Goal: Task Accomplishment & Management: Use online tool/utility

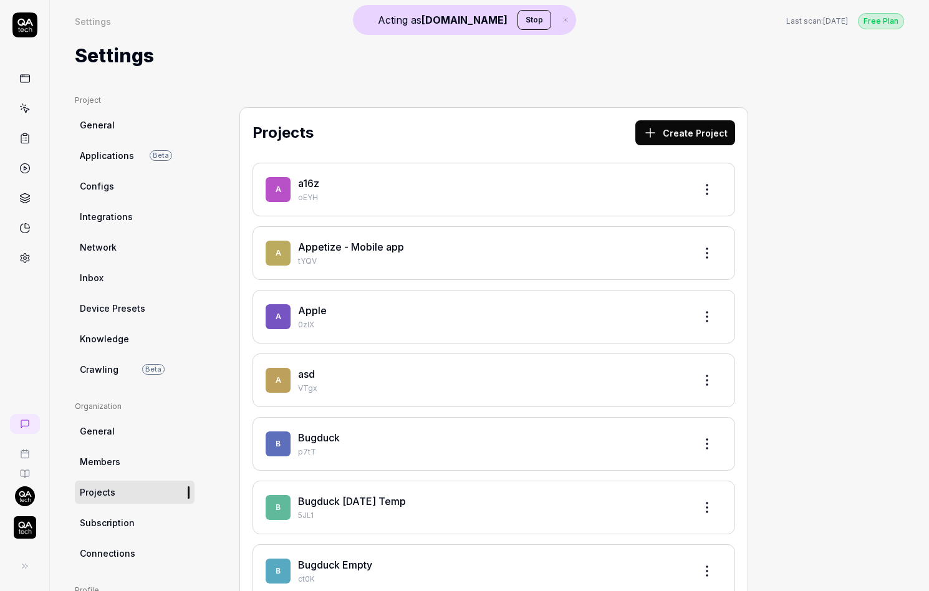
click at [31, 521] on img "button" at bounding box center [25, 527] width 22 height 22
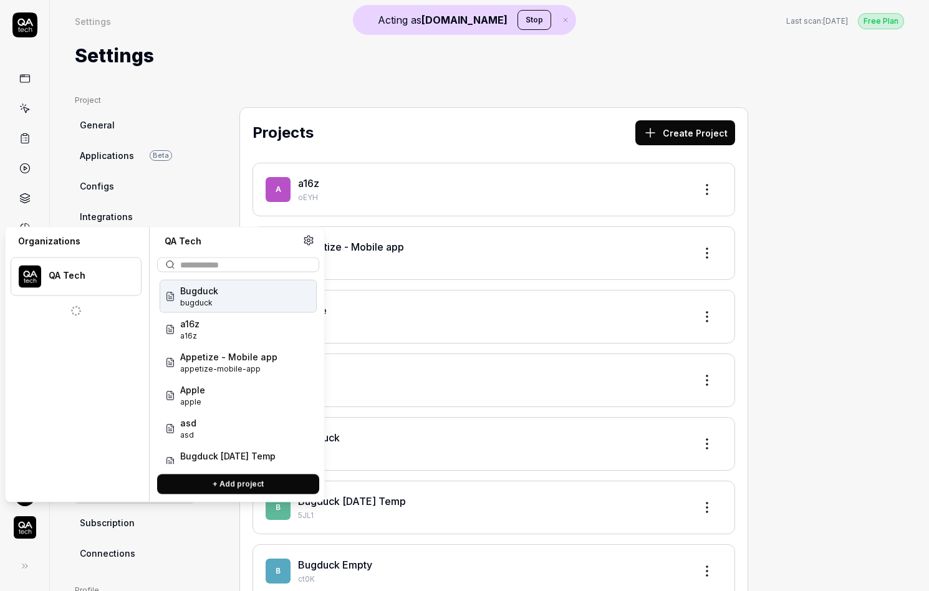
click at [113, 242] on div "Organizations" at bounding box center [76, 241] width 131 height 12
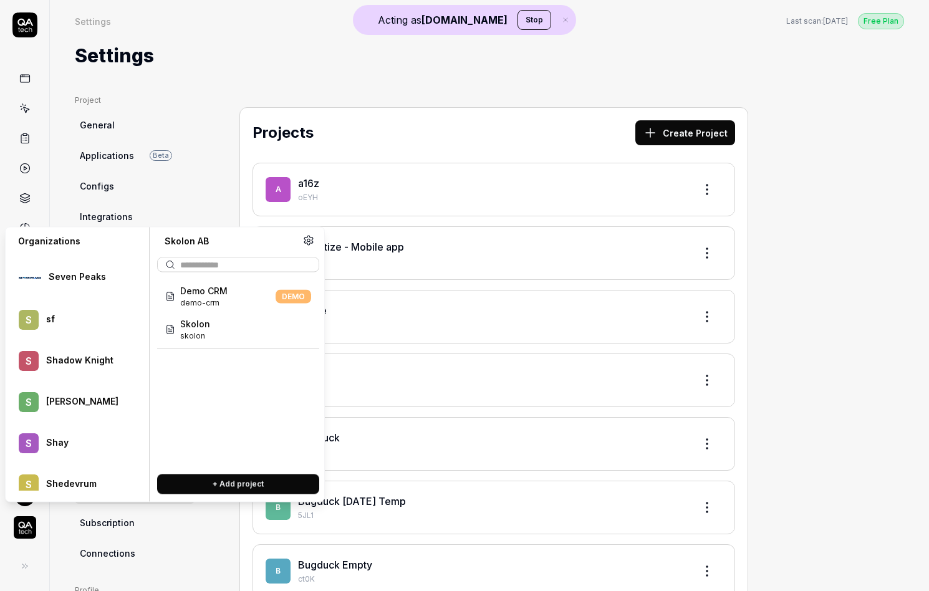
click at [244, 327] on div "Skolon skolon" at bounding box center [238, 329] width 157 height 33
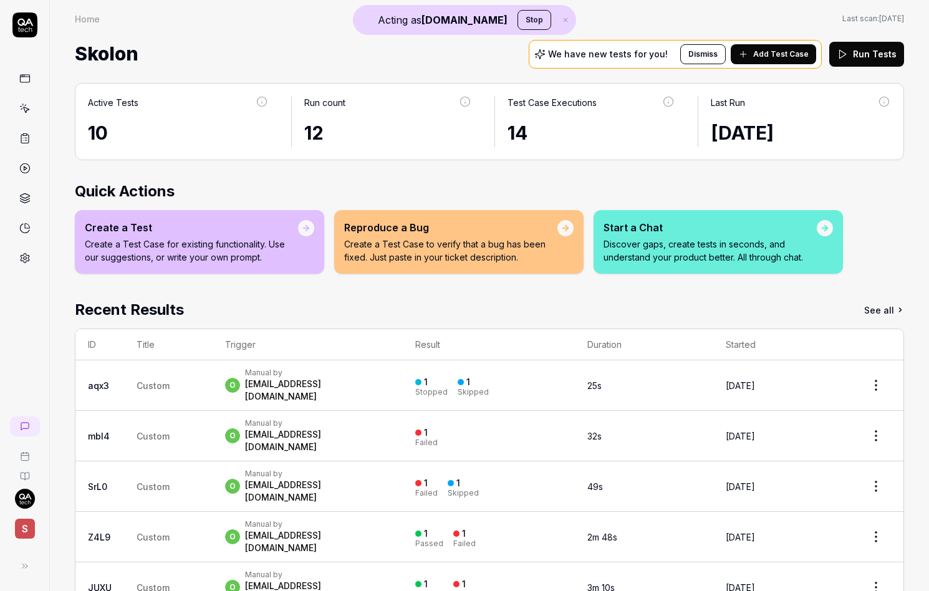
click at [30, 107] on link at bounding box center [25, 108] width 22 height 22
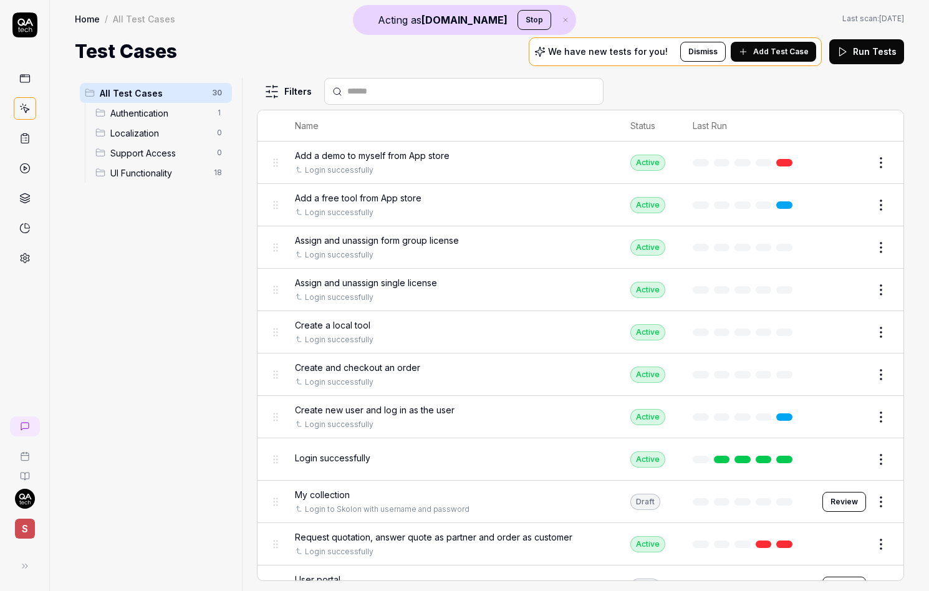
click at [882, 284] on html "Acting as QA.tech Stop S Home / All Test Cases Home / All Test Cases Last scan:…" at bounding box center [464, 295] width 929 height 591
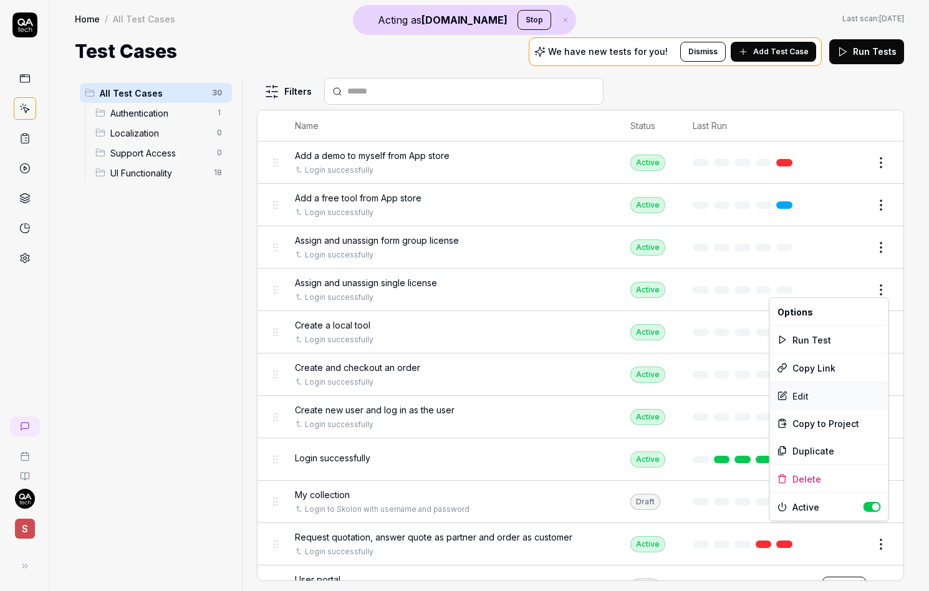
click at [818, 400] on div "Edit" at bounding box center [829, 395] width 118 height 27
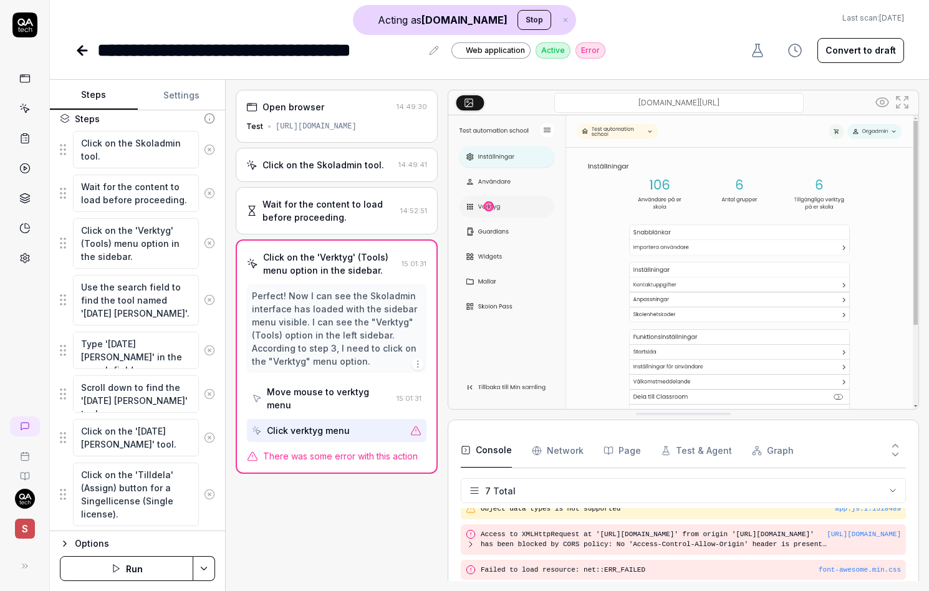
scroll to position [106, 0]
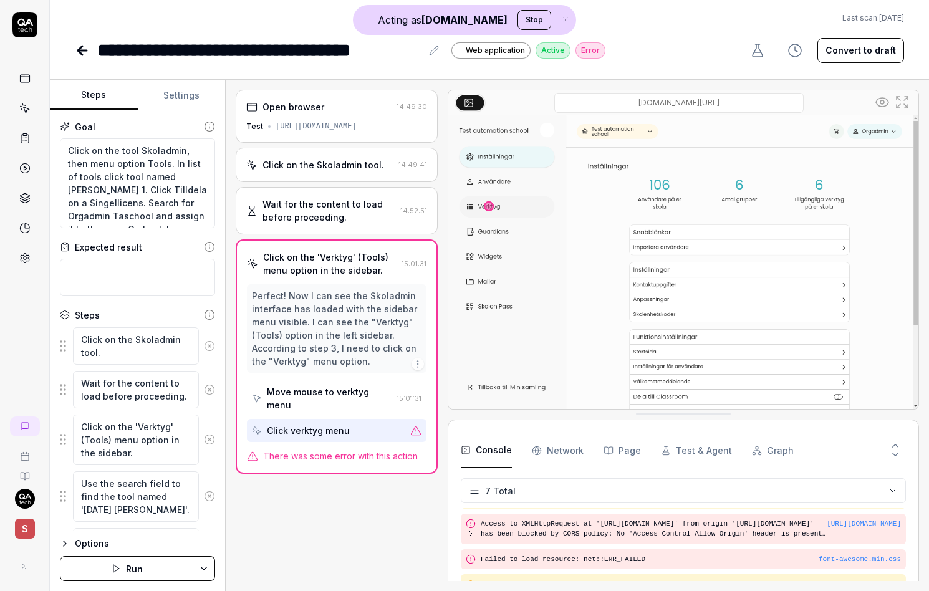
click at [140, 573] on button "Run" at bounding box center [126, 568] width 133 height 25
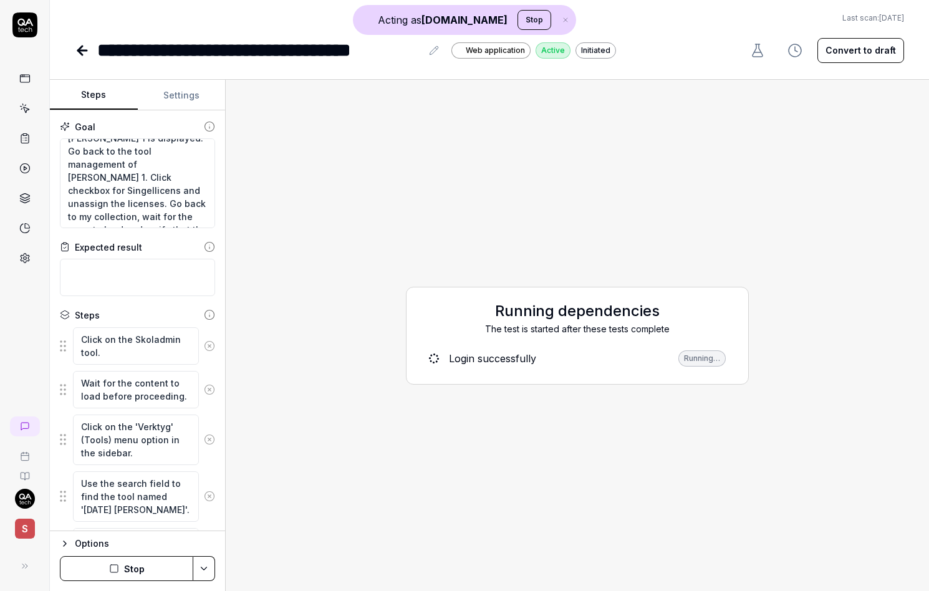
scroll to position [131, 0]
click at [521, 365] on div "Login successfully" at bounding box center [492, 358] width 87 height 15
click at [267, 334] on div "Running dependencies The test is started after these tests complete Login succe…" at bounding box center [577, 335] width 683 height 491
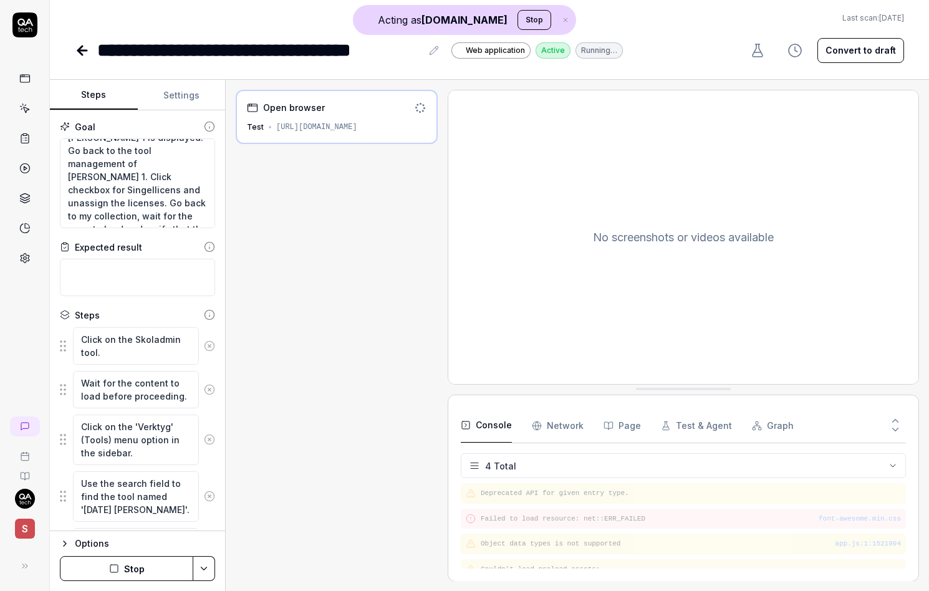
scroll to position [9, 0]
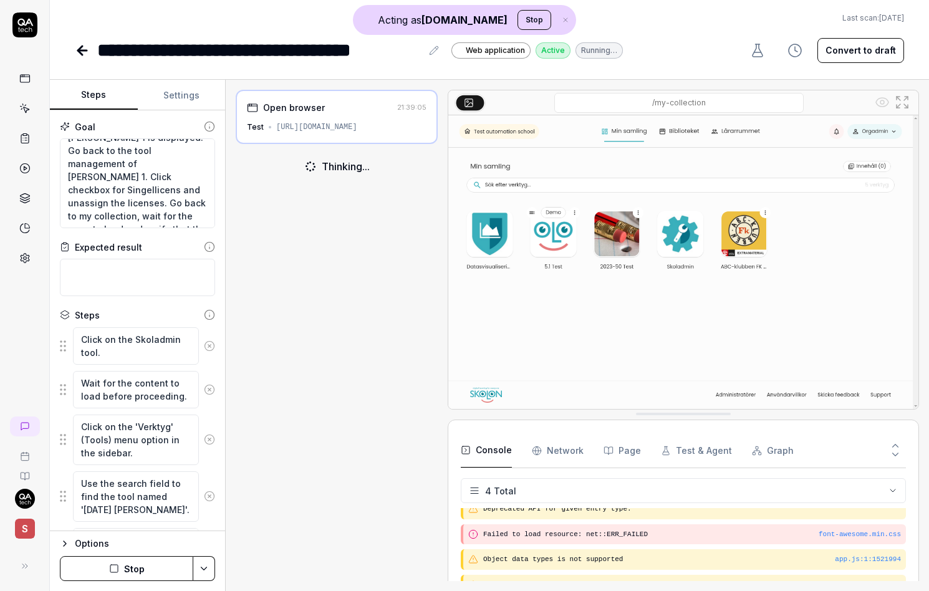
click at [267, 334] on div "Open browser 21:39:05 Test https://app.test.skolon.com/apps/my-collection Think…" at bounding box center [337, 335] width 202 height 491
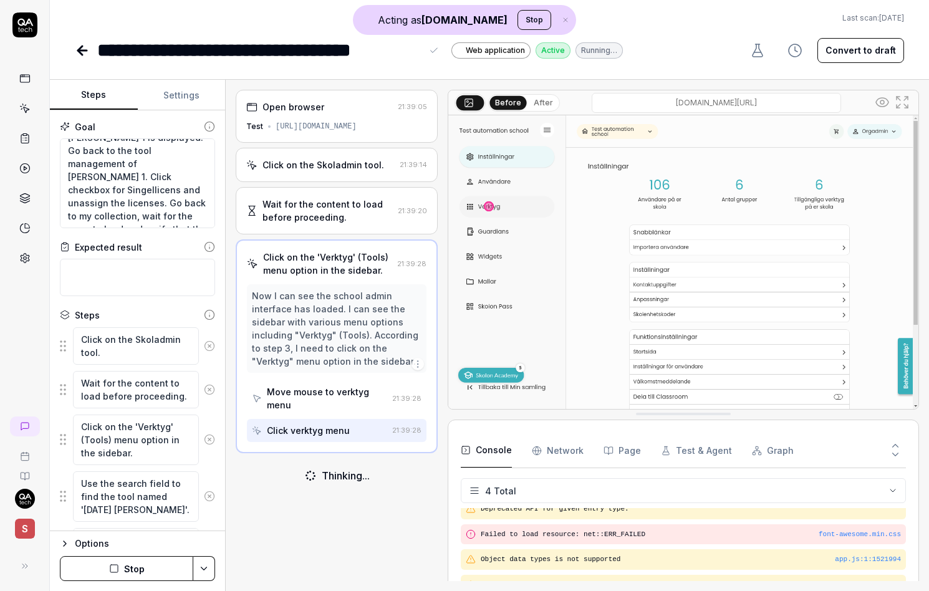
click at [146, 48] on div "**********" at bounding box center [259, 50] width 324 height 28
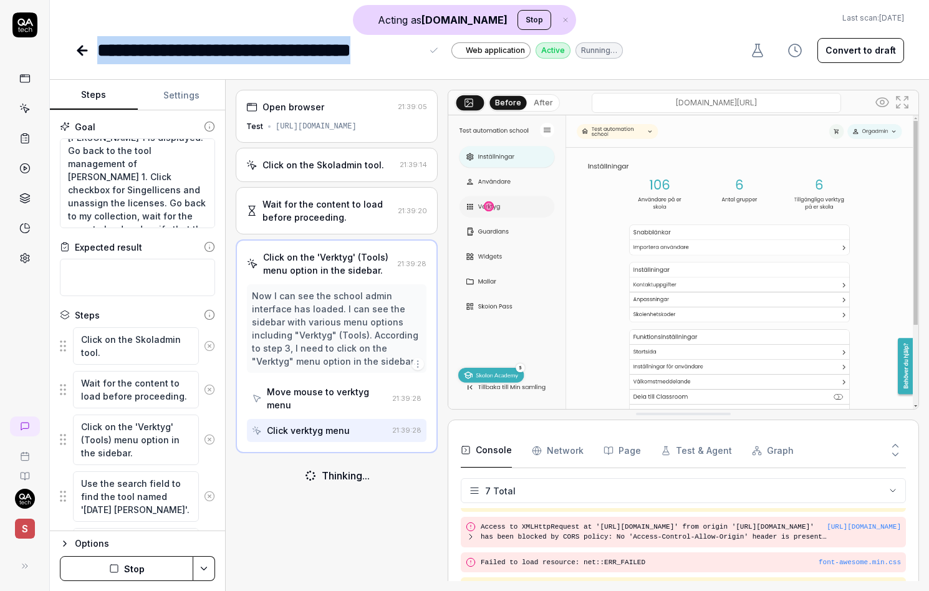
scroll to position [106, 0]
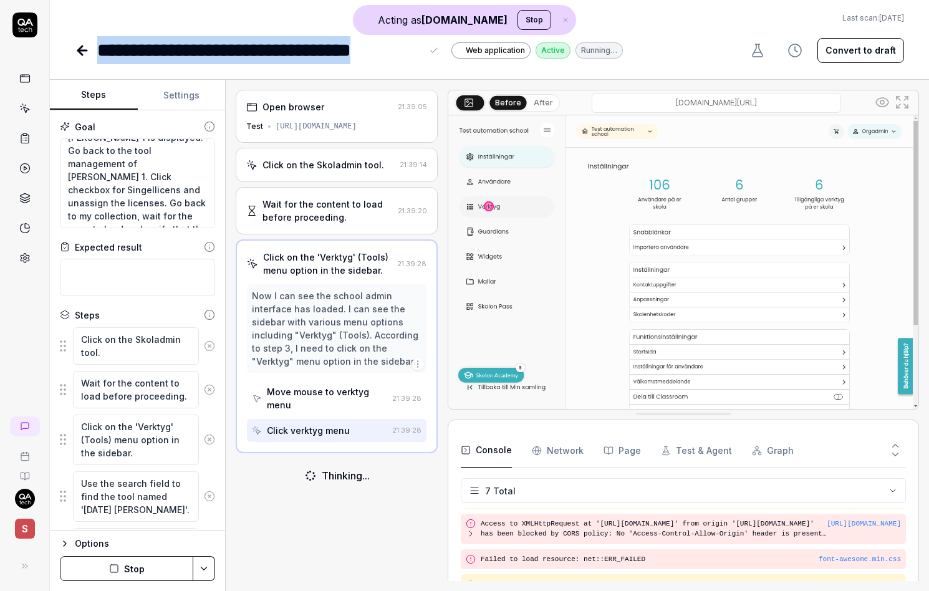
drag, startPoint x: 146, startPoint y: 48, endPoint x: 395, endPoint y: 48, distance: 248.8
click at [395, 48] on div "**********" at bounding box center [259, 50] width 324 height 28
copy div "**********"
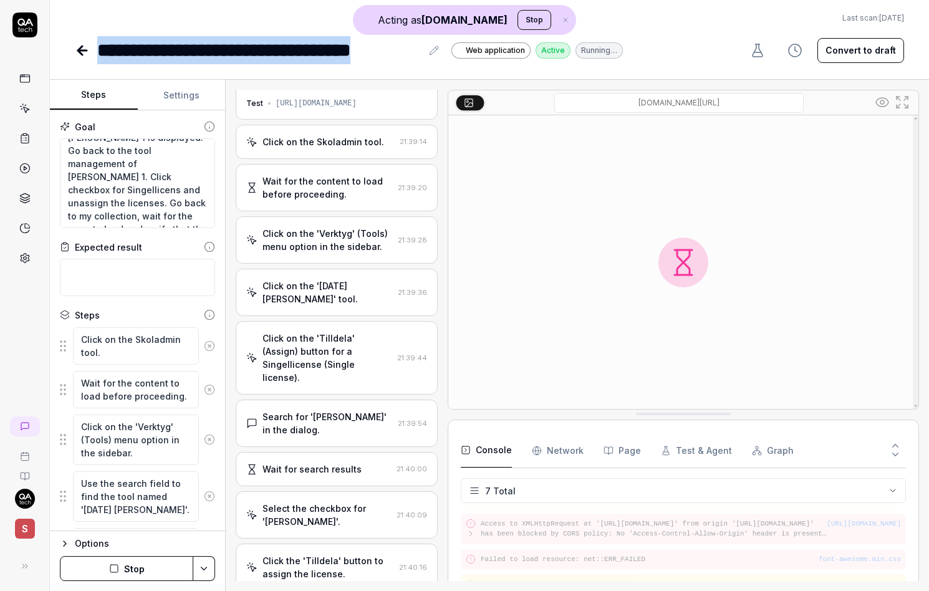
scroll to position [28, 0]
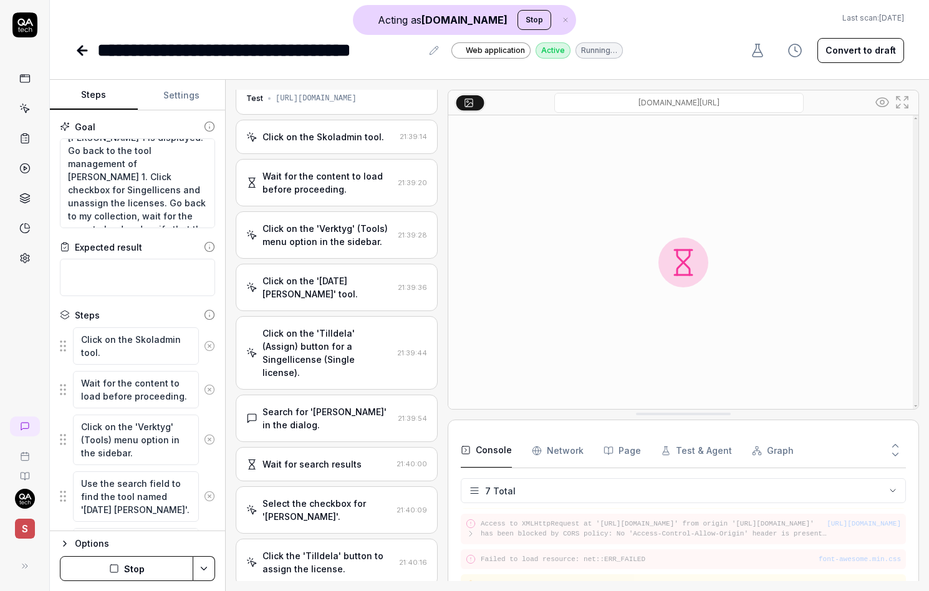
click at [326, 294] on div "Click on the '2024-01-18 Lena' tool." at bounding box center [327, 287] width 130 height 26
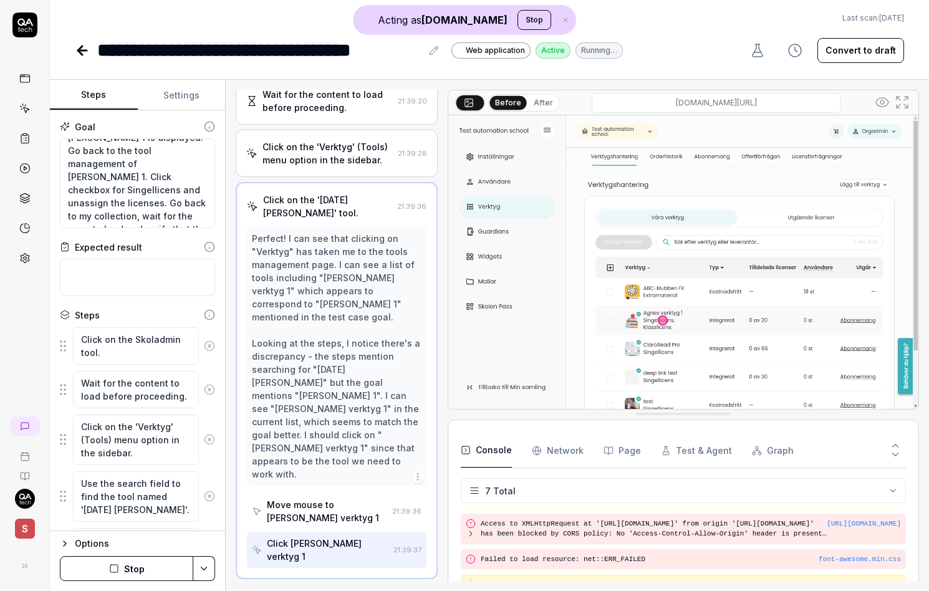
scroll to position [111, 0]
type textarea "*"
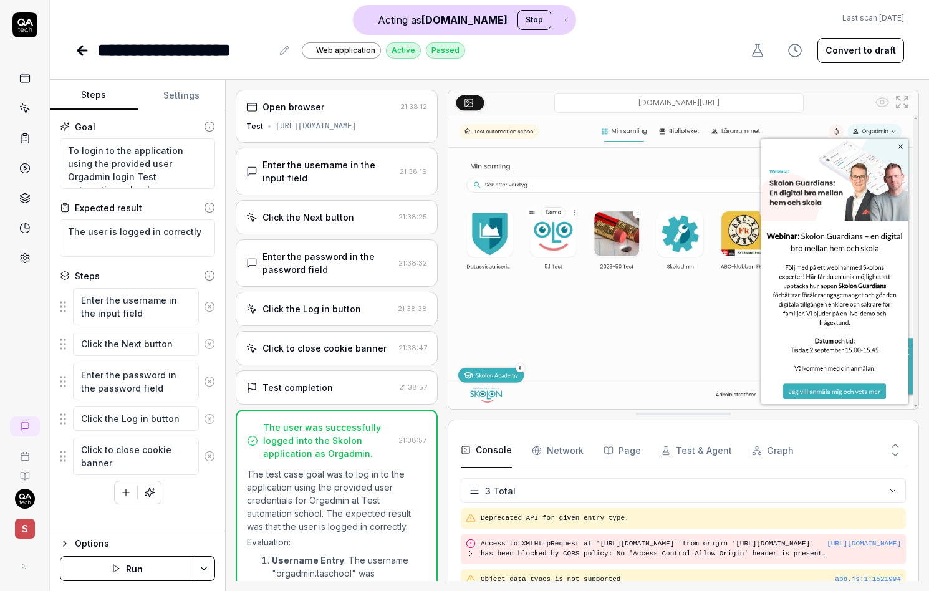
type textarea "*"
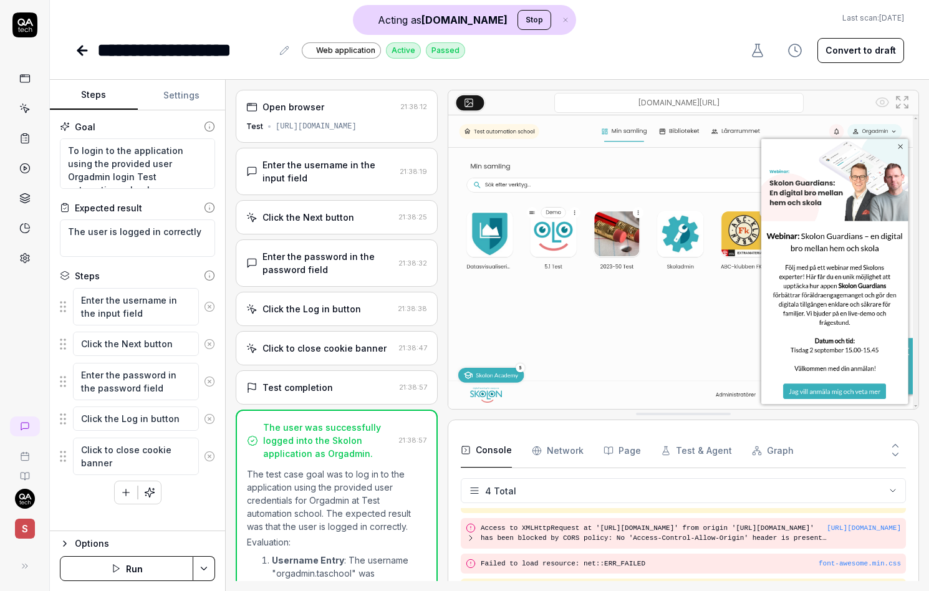
scroll to position [20, 0]
